Goal: Check status: Check status

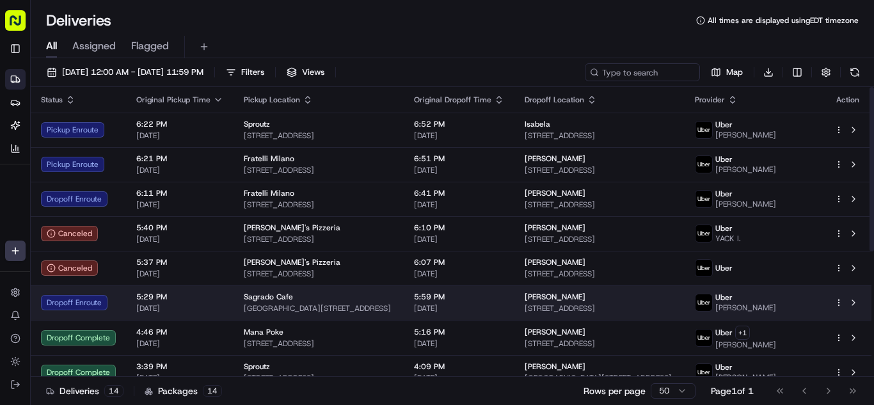
click at [217, 308] on span "[DATE]" at bounding box center [179, 308] width 87 height 10
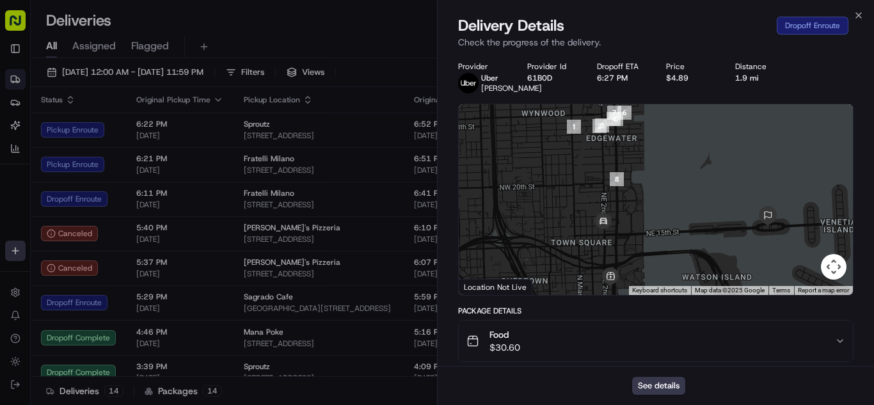
drag, startPoint x: 689, startPoint y: 194, endPoint x: 636, endPoint y: 229, distance: 64.3
click at [636, 229] on div at bounding box center [656, 199] width 394 height 191
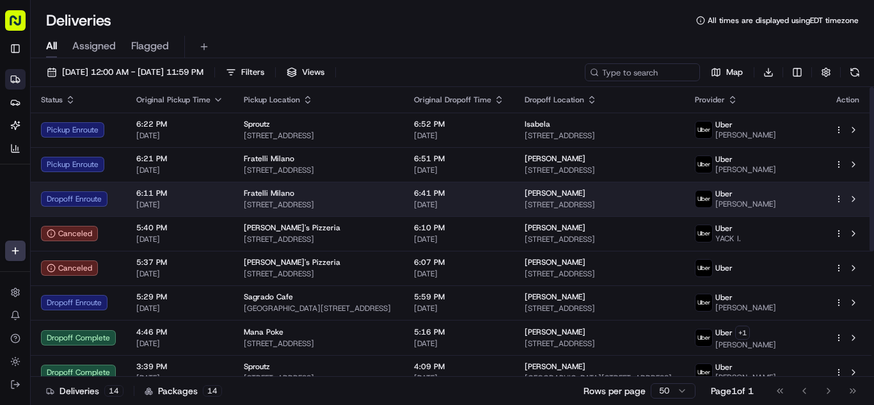
click at [204, 199] on div "6:11 PM [DATE]" at bounding box center [179, 199] width 87 height 22
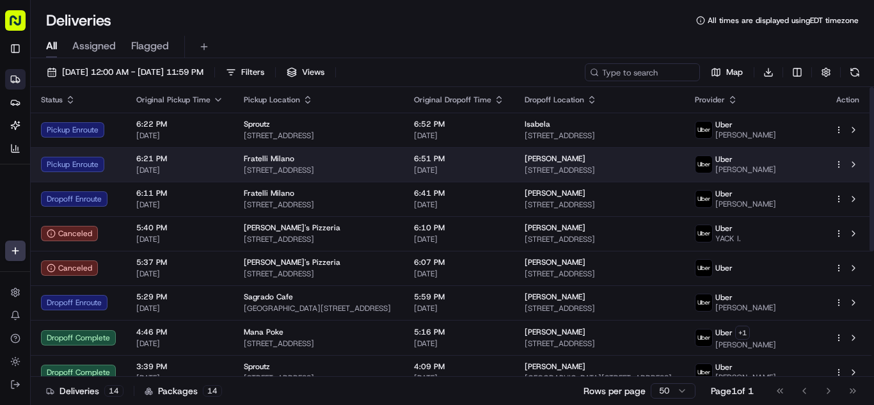
click at [221, 164] on td "6:21 PM [DATE]" at bounding box center [180, 164] width 108 height 35
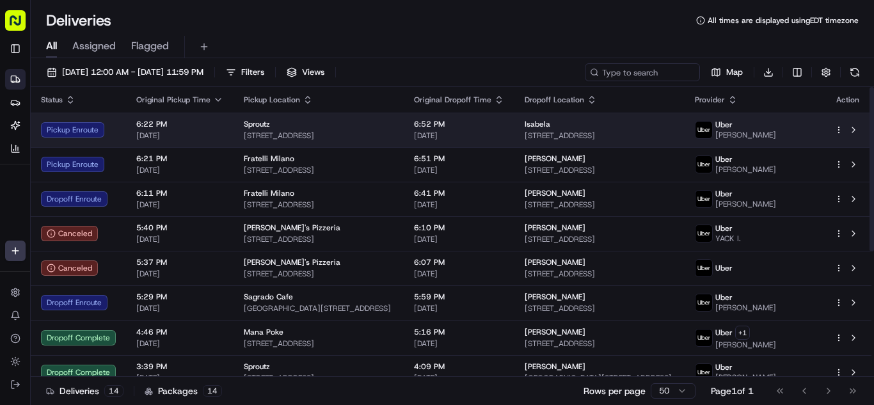
click at [196, 131] on span "[DATE]" at bounding box center [179, 136] width 87 height 10
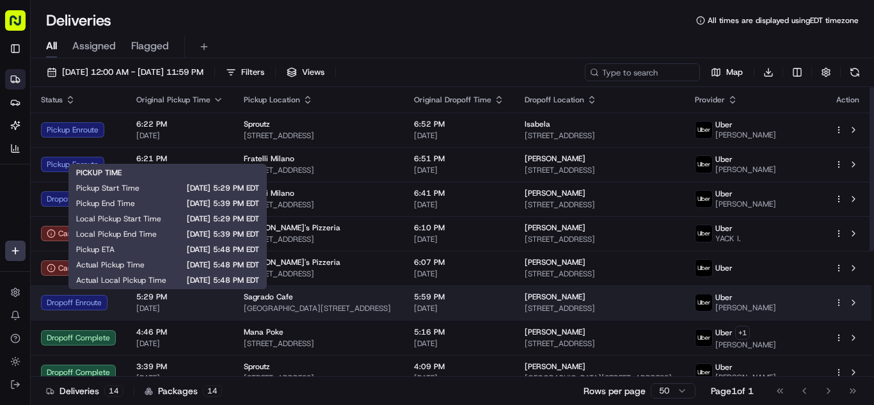
click at [214, 304] on span "[DATE]" at bounding box center [179, 308] width 87 height 10
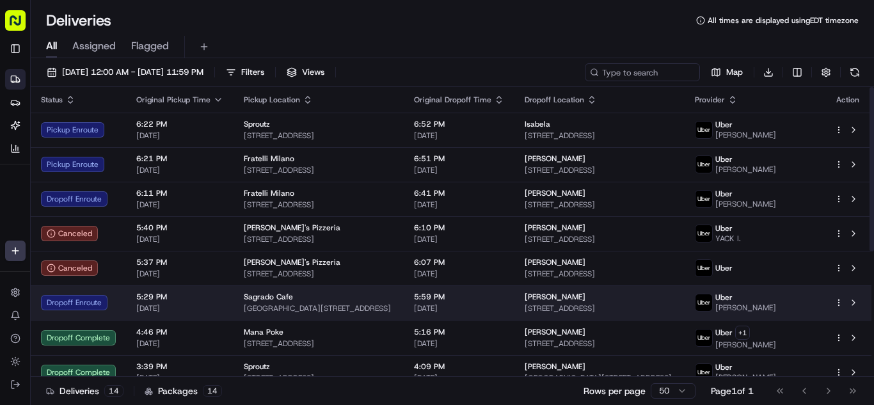
click at [213, 309] on span "[DATE]" at bounding box center [179, 308] width 87 height 10
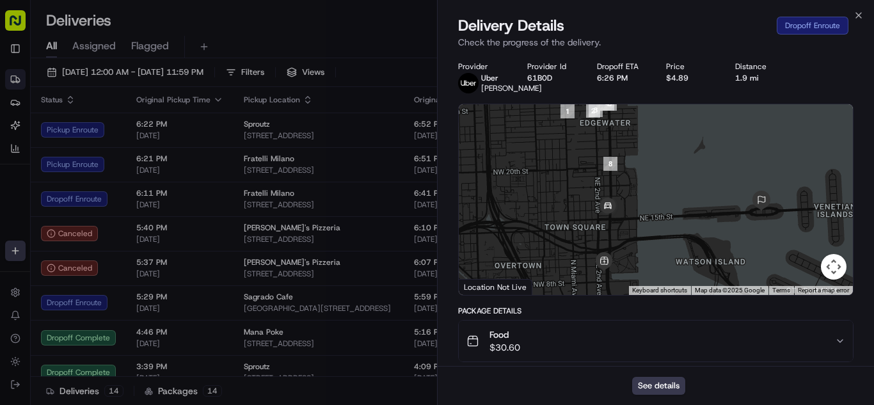
drag, startPoint x: 563, startPoint y: 249, endPoint x: 572, endPoint y: 249, distance: 9.0
click at [572, 249] on div at bounding box center [656, 199] width 394 height 191
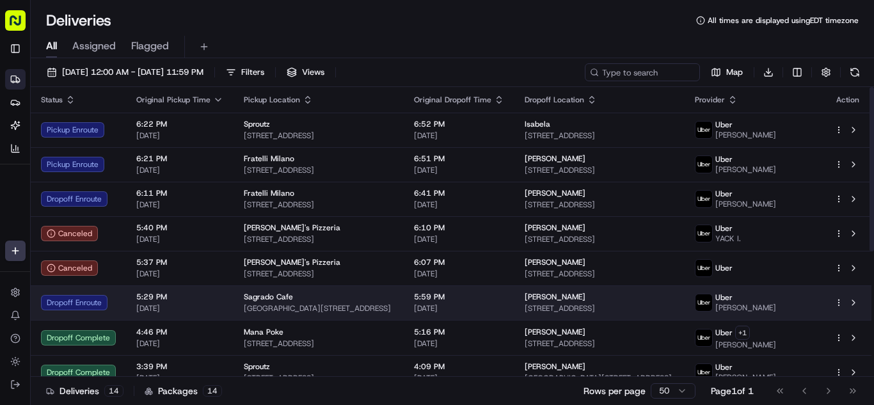
click at [209, 302] on div "5:29 PM [DATE]" at bounding box center [179, 303] width 87 height 22
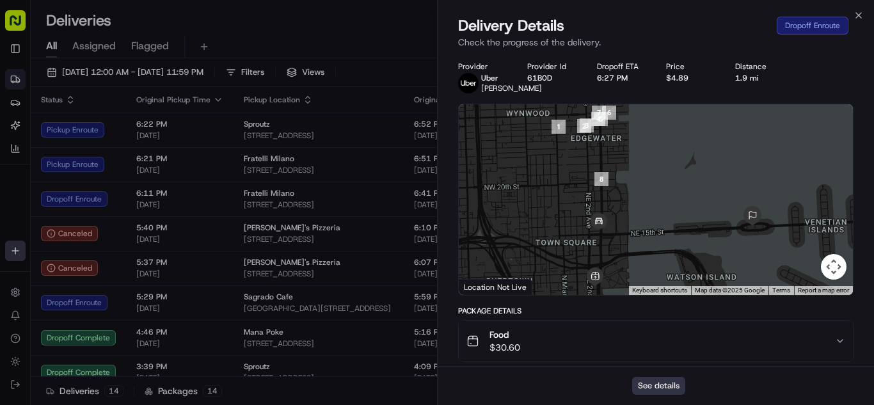
click at [661, 385] on button "See details" at bounding box center [658, 386] width 53 height 18
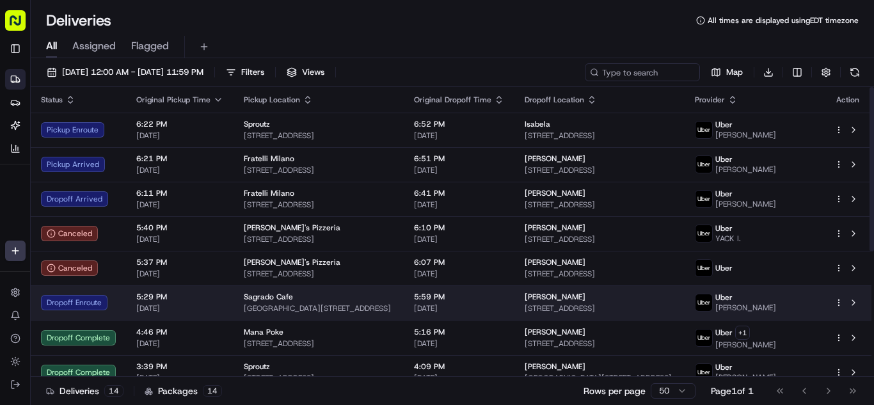
click at [210, 300] on span "5:29 PM" at bounding box center [179, 297] width 87 height 10
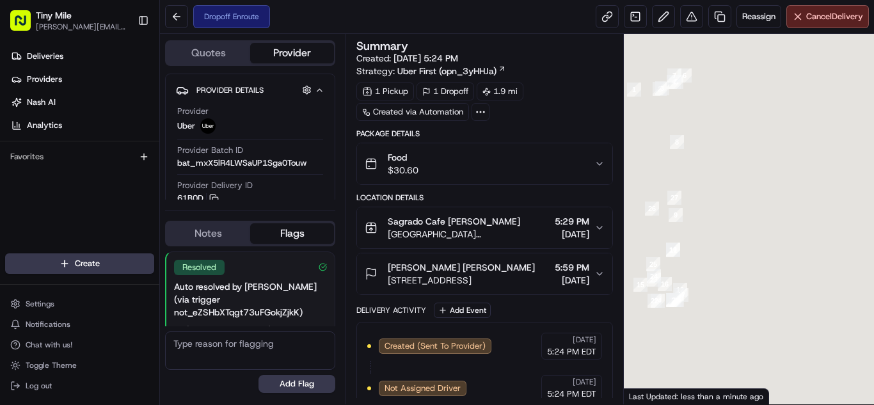
scroll to position [68, 0]
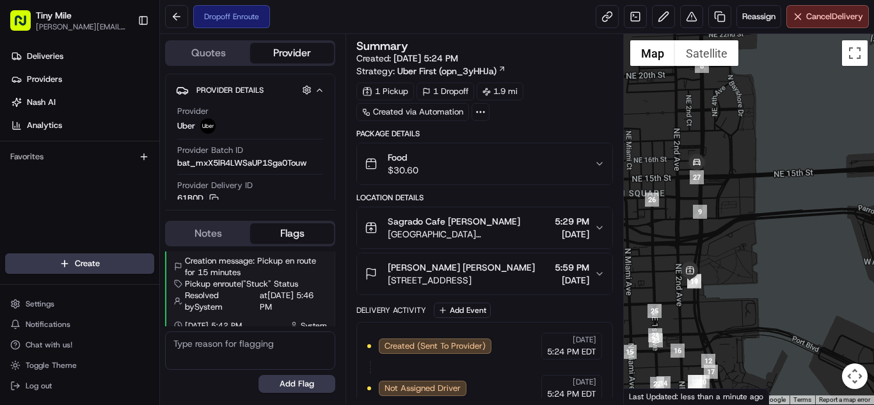
drag, startPoint x: 711, startPoint y: 243, endPoint x: 747, endPoint y: 258, distance: 39.6
click at [746, 258] on div at bounding box center [749, 219] width 250 height 371
